Goal: Transaction & Acquisition: Purchase product/service

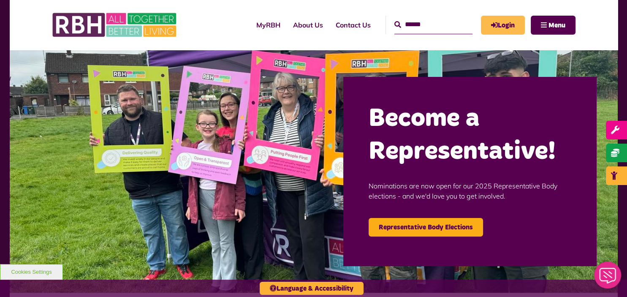
click at [514, 16] on link "Login" at bounding box center [503, 25] width 44 height 19
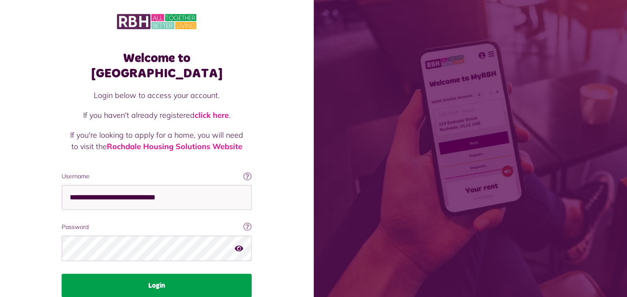
click at [120, 274] on button "Login" at bounding box center [157, 286] width 190 height 24
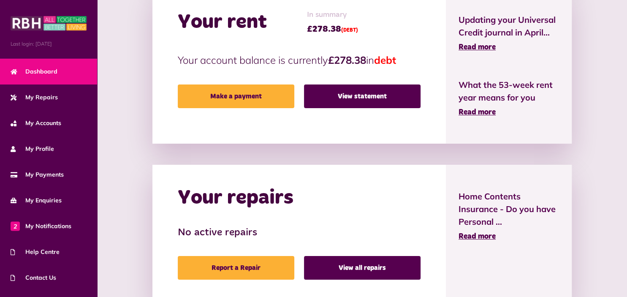
scroll to position [245, 0]
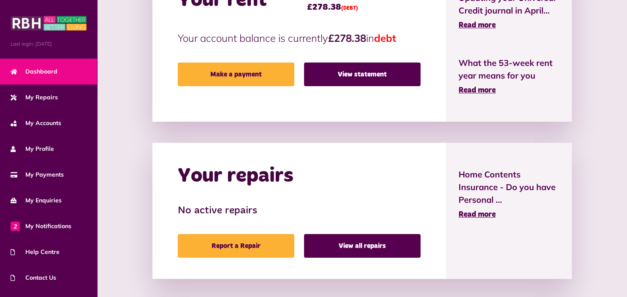
click at [120, 273] on div "HELP CENTRE From neighbourhood issues to money advice, use our new help centre …" at bounding box center [362, 169] width 513 height 572
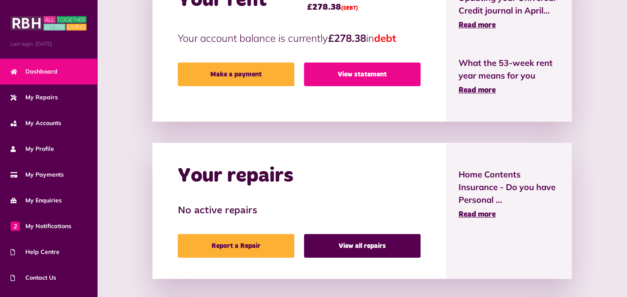
click at [370, 71] on link "View statement" at bounding box center [362, 75] width 117 height 24
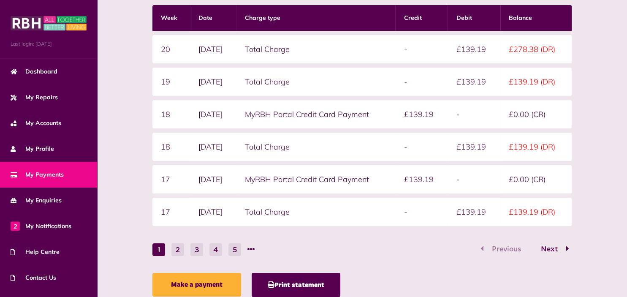
scroll to position [34, 0]
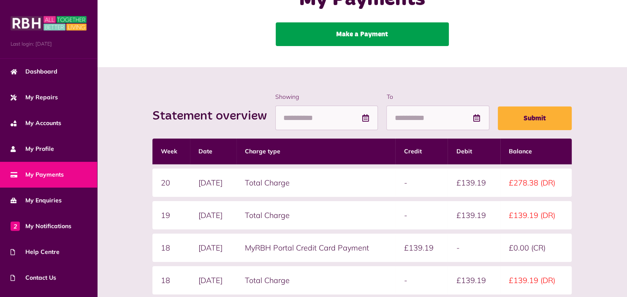
click at [359, 37] on link "Make a Payment" at bounding box center [362, 34] width 173 height 24
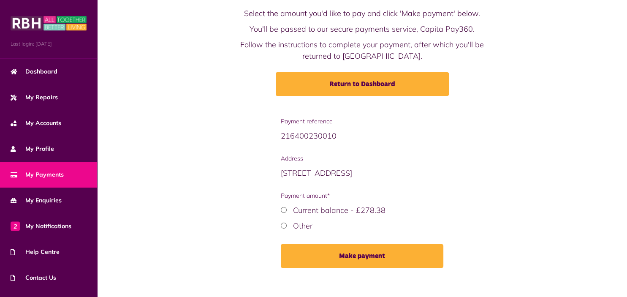
scroll to position [53, 0]
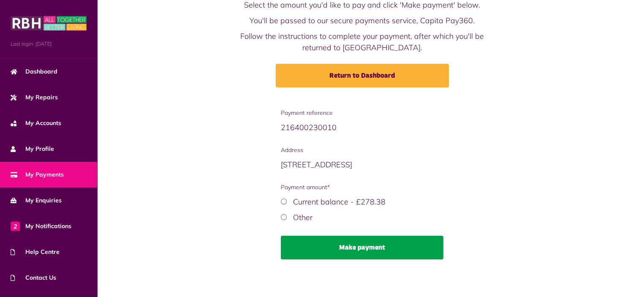
click at [327, 247] on button "Make payment" at bounding box center [362, 248] width 163 height 24
